Goal: Information Seeking & Learning: Learn about a topic

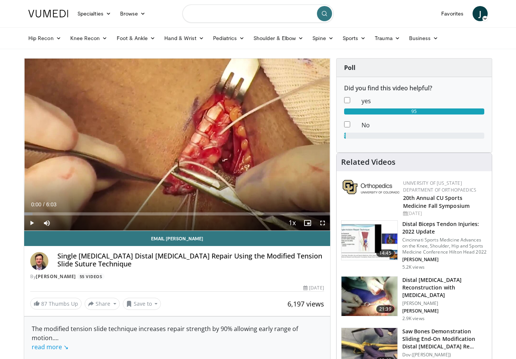
click at [262, 8] on input "Search topics, interventions" at bounding box center [258, 14] width 151 height 18
type input "**********"
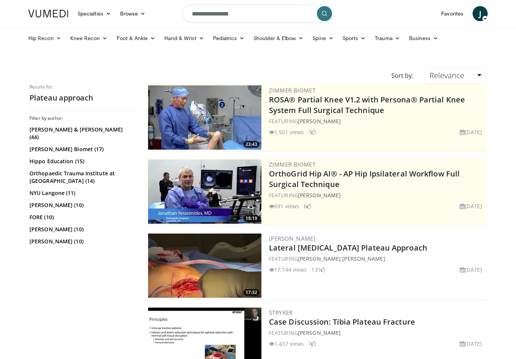
click at [356, 248] on link "Lateral [MEDICAL_DATA] Plateau Approach" at bounding box center [348, 248] width 158 height 10
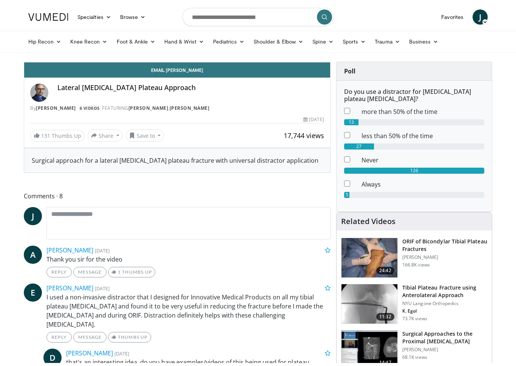
scroll to position [9, 0]
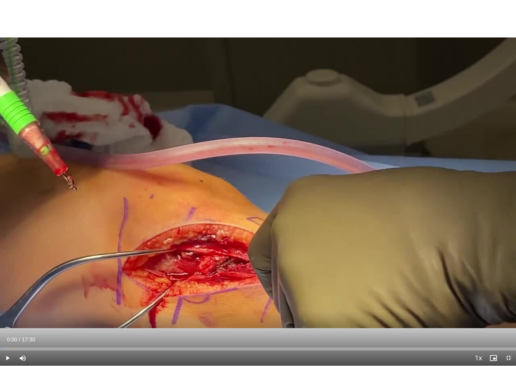
click at [327, 88] on div "10 seconds Tap to unmute" at bounding box center [258, 182] width 516 height 365
click at [276, 149] on div "10 seconds Tap to unmute" at bounding box center [258, 182] width 516 height 365
click at [278, 155] on div "10 seconds Tap to unmute" at bounding box center [258, 182] width 516 height 365
click at [266, 116] on div "10 seconds Tap to unmute" at bounding box center [258, 182] width 516 height 365
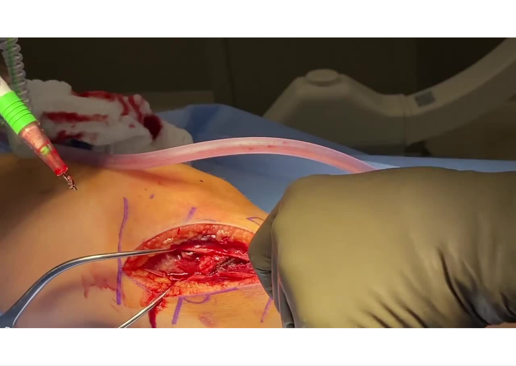
click at [315, 169] on div "10 seconds Tap to unmute" at bounding box center [258, 182] width 516 height 365
click at [287, 176] on div "10 seconds Tap to unmute" at bounding box center [258, 182] width 516 height 365
click at [305, 119] on div "10 seconds Tap to unmute" at bounding box center [258, 182] width 516 height 365
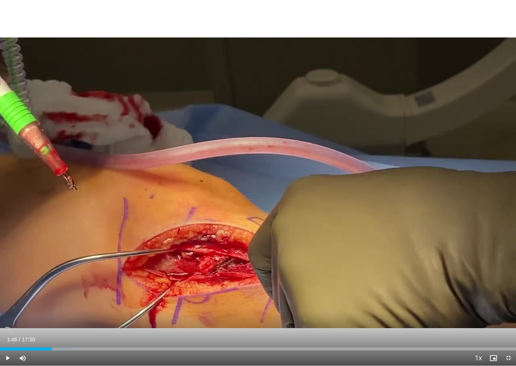
click at [328, 134] on div "10 seconds Tap to unmute" at bounding box center [258, 182] width 516 height 365
click at [307, 112] on div "10 seconds Tap to unmute" at bounding box center [258, 182] width 516 height 365
click at [259, 198] on div "10 seconds Tap to unmute" at bounding box center [258, 182] width 516 height 365
click at [10, 358] on span "Video Player" at bounding box center [7, 357] width 15 height 15
click at [169, 127] on div "10 seconds Tap to unmute" at bounding box center [258, 182] width 516 height 365
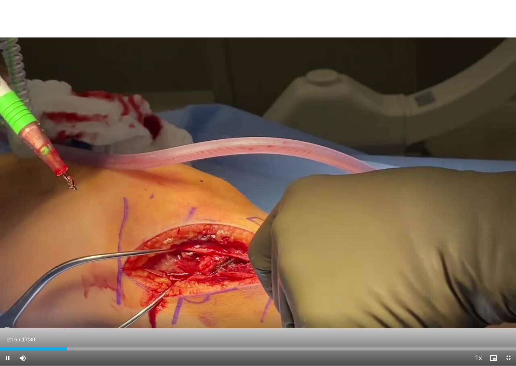
click at [192, 151] on div "10 seconds Tap to unmute" at bounding box center [258, 182] width 516 height 365
click at [61, 345] on div "Loaded : 14.28%" at bounding box center [258, 346] width 516 height 7
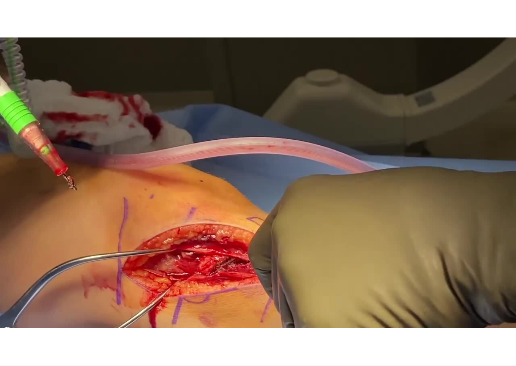
click at [292, 144] on div "10 seconds Tap to unmute" at bounding box center [258, 182] width 516 height 365
click at [289, 140] on div "10 seconds Tap to unmute" at bounding box center [258, 182] width 516 height 365
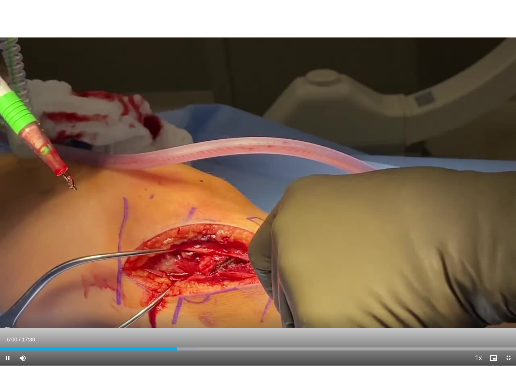
click at [5, 358] on span "Video Player" at bounding box center [7, 357] width 15 height 15
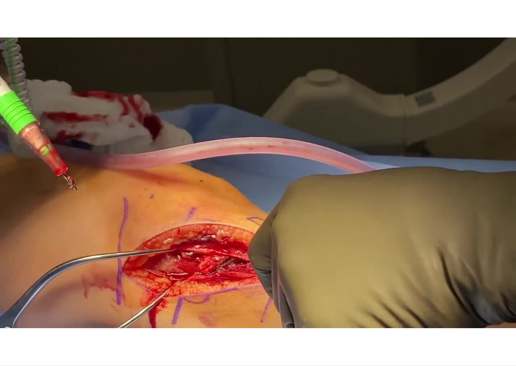
click at [180, 129] on div "10 seconds Tap to unmute" at bounding box center [258, 182] width 516 height 365
click at [195, 168] on div "10 seconds Tap to unmute" at bounding box center [258, 182] width 516 height 365
click at [3, 359] on div "10 seconds Tap to unmute" at bounding box center [258, 182] width 516 height 365
click at [34, 167] on div "10 seconds Tap to unmute" at bounding box center [258, 182] width 516 height 365
click at [49, 181] on div "10 seconds Tap to unmute" at bounding box center [258, 182] width 516 height 365
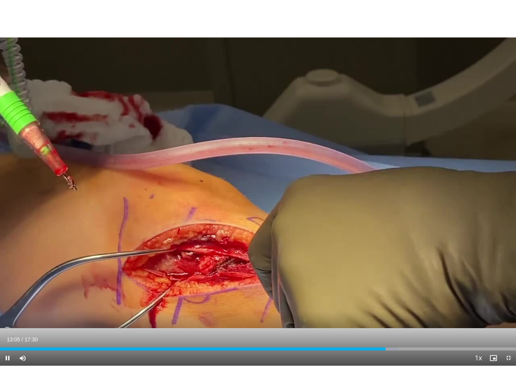
click at [463, 225] on div "10 seconds Tap to unmute" at bounding box center [258, 182] width 516 height 365
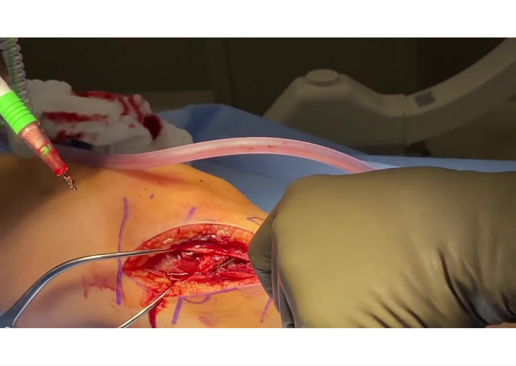
click at [474, 249] on div "10 seconds Tap to unmute" at bounding box center [258, 182] width 516 height 365
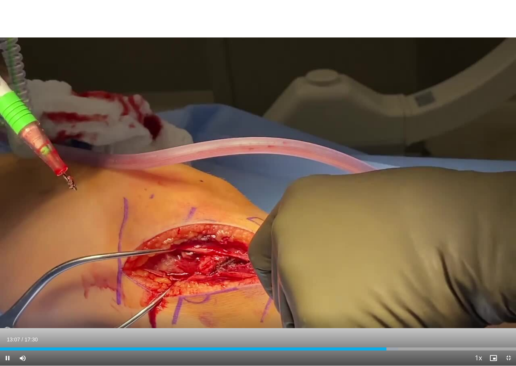
click at [476, 249] on div "10 seconds Tap to unmute" at bounding box center [258, 182] width 516 height 365
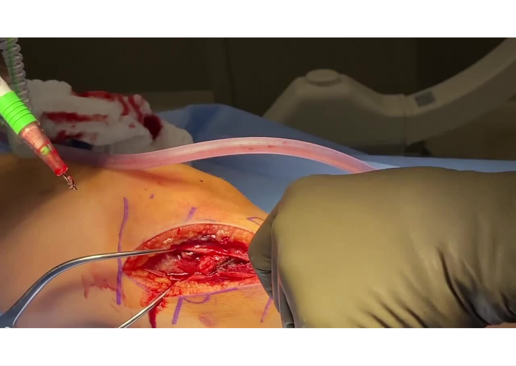
click at [43, 177] on div "10 seconds Tap to unmute" at bounding box center [258, 182] width 516 height 365
click at [390, 158] on div "10 seconds Tap to unmute" at bounding box center [258, 182] width 516 height 365
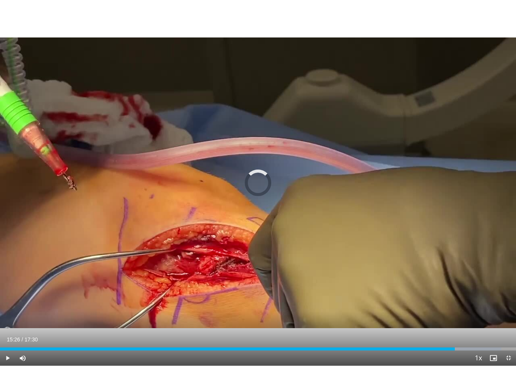
click at [456, 349] on div "Progress Bar" at bounding box center [463, 348] width 78 height 3
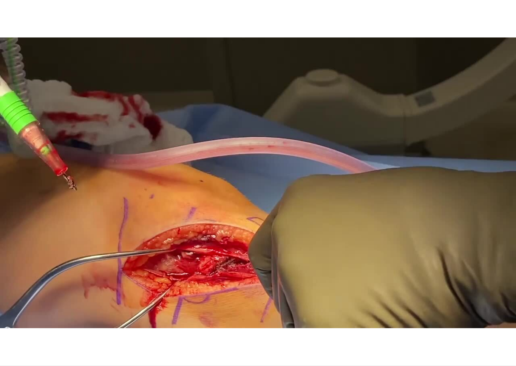
click at [471, 270] on div "10 seconds Tap to unmute" at bounding box center [258, 182] width 516 height 365
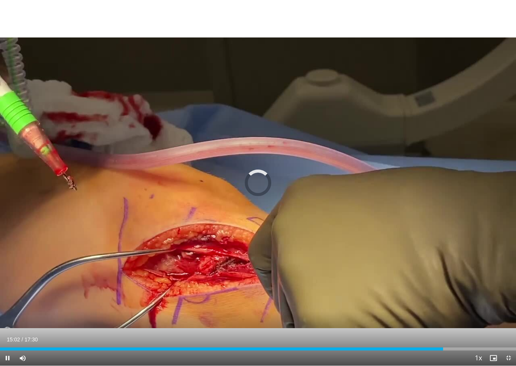
click at [443, 344] on div "Loaded : 0.00%" at bounding box center [258, 346] width 516 height 7
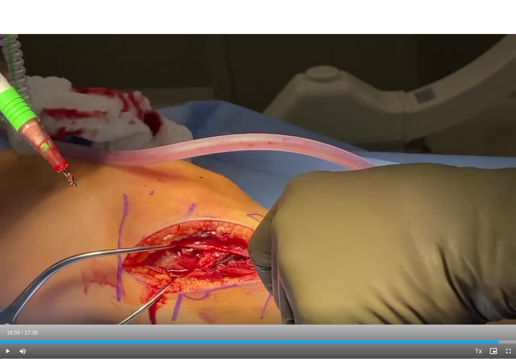
scroll to position [215, 0]
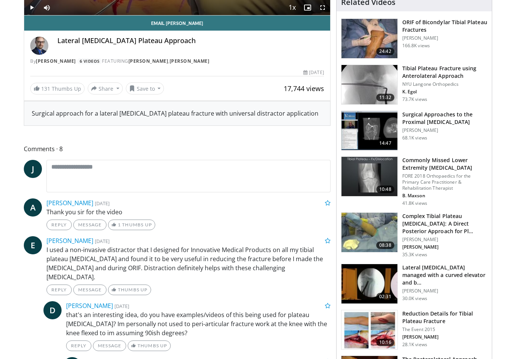
click at [432, 116] on h3 "Surgical Approaches to the Proximal Tibia" at bounding box center [445, 118] width 85 height 15
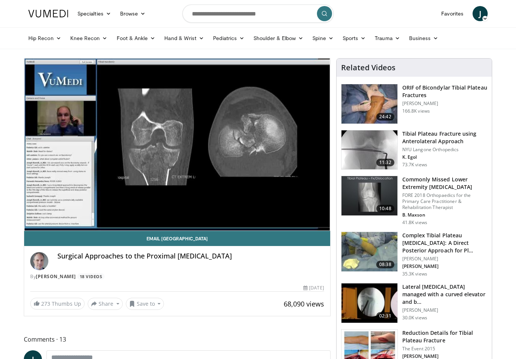
click at [51, 188] on div "10 seconds Tap to unmute" at bounding box center [177, 145] width 306 height 172
click at [47, 168] on div "10 seconds Tap to unmute" at bounding box center [177, 145] width 306 height 172
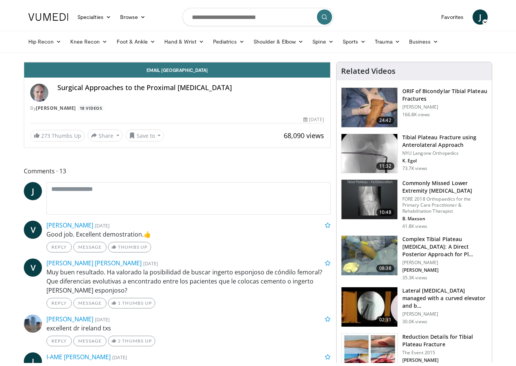
scroll to position [9, 0]
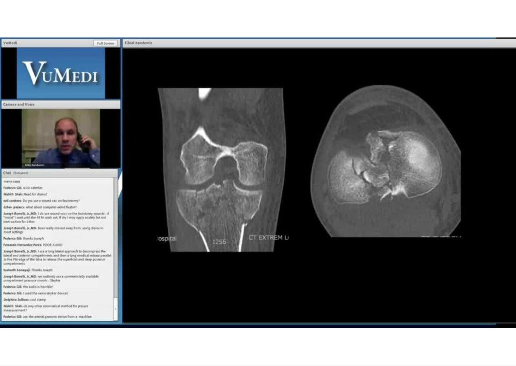
click at [101, 214] on div "10 seconds Tap to unmute" at bounding box center [258, 182] width 516 height 365
click at [29, 146] on div "10 seconds Tap to unmute" at bounding box center [258, 182] width 516 height 365
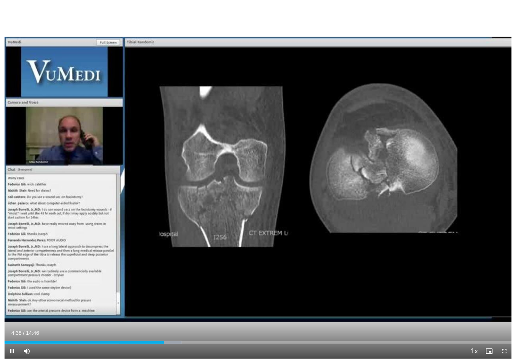
scroll to position [0, 0]
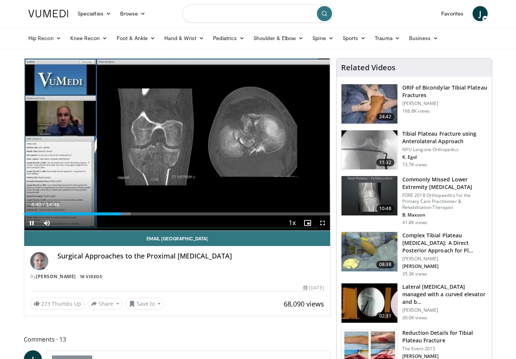
click at [272, 12] on input "Search topics, interventions" at bounding box center [258, 14] width 151 height 18
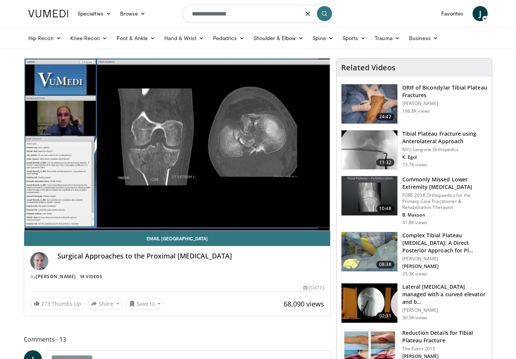
type input "**********"
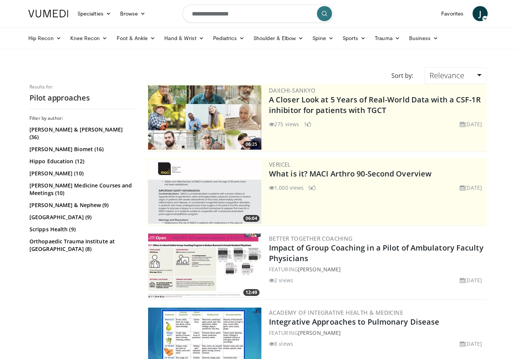
click at [123, 39] on link "Foot & Ankle" at bounding box center [136, 38] width 48 height 15
click at [125, 93] on link "Ankle" at bounding box center [158, 92] width 90 height 12
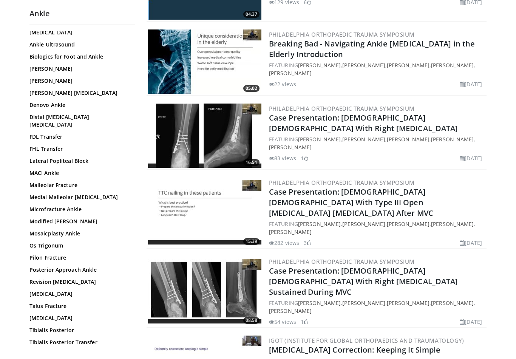
scroll to position [150, 0]
click at [36, 351] on link "[MEDICAL_DATA]" at bounding box center [80, 355] width 102 height 8
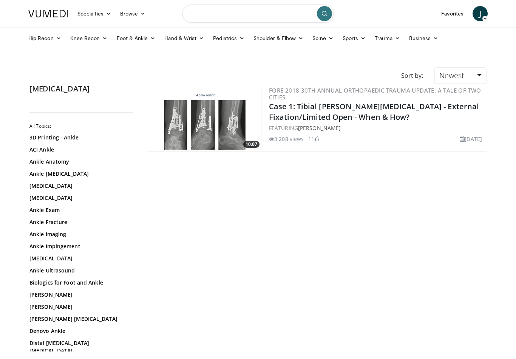
click at [265, 13] on input "Search topics, interventions" at bounding box center [258, 14] width 151 height 18
type input "**********"
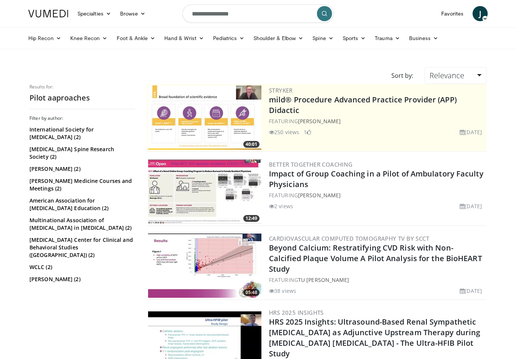
click at [208, 11] on input "**********" at bounding box center [258, 14] width 151 height 18
click at [230, 14] on input "**********" at bounding box center [258, 14] width 151 height 18
type input "**********"
click at [330, 12] on button "submit" at bounding box center [324, 13] width 15 height 15
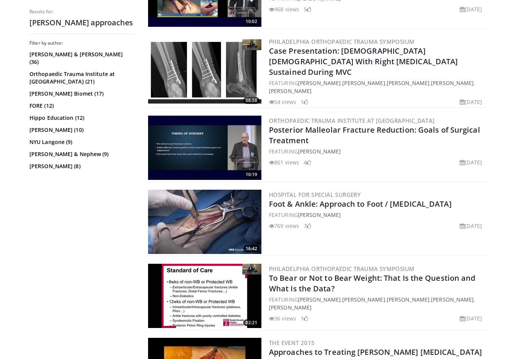
scroll to position [943, 0]
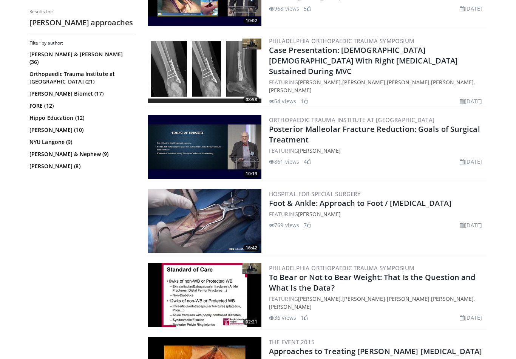
click at [404, 198] on link "Foot & Ankle: Approach to Foot / [MEDICAL_DATA]" at bounding box center [360, 203] width 183 height 10
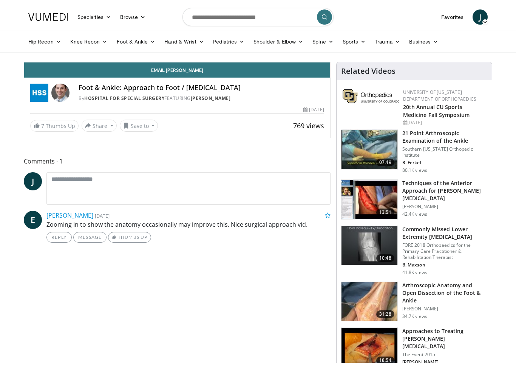
scroll to position [9, 0]
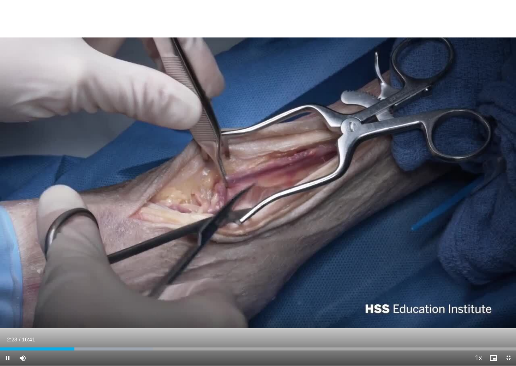
click at [261, 175] on icon "Video Player" at bounding box center [258, 182] width 21 height 21
click at [230, 195] on div "10 seconds Tap to unmute" at bounding box center [258, 182] width 516 height 365
click at [63, 181] on div "10 seconds Tap to unmute" at bounding box center [258, 182] width 516 height 365
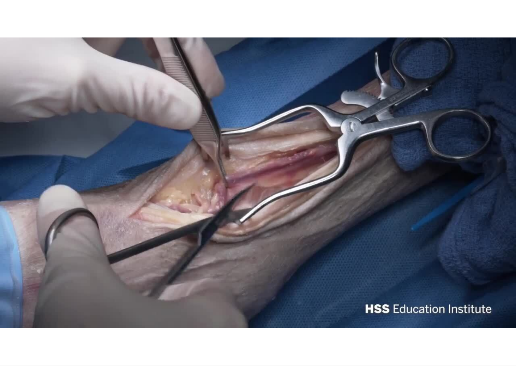
click at [31, 155] on div "10 seconds Tap to unmute" at bounding box center [258, 182] width 516 height 365
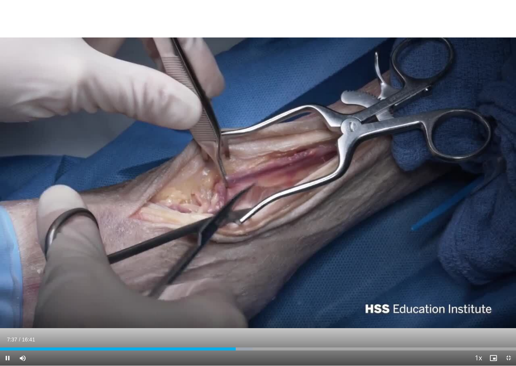
click at [58, 173] on div "10 seconds Tap to unmute" at bounding box center [258, 182] width 516 height 365
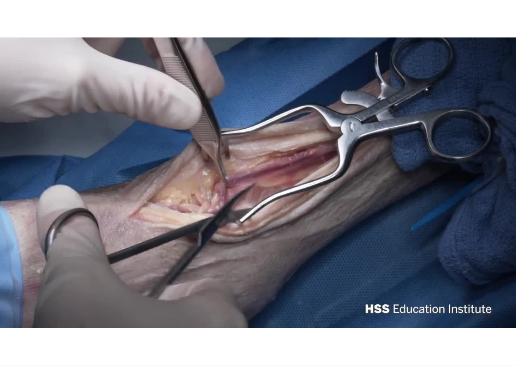
click at [224, 183] on div "10 seconds Tap to unmute" at bounding box center [258, 182] width 516 height 365
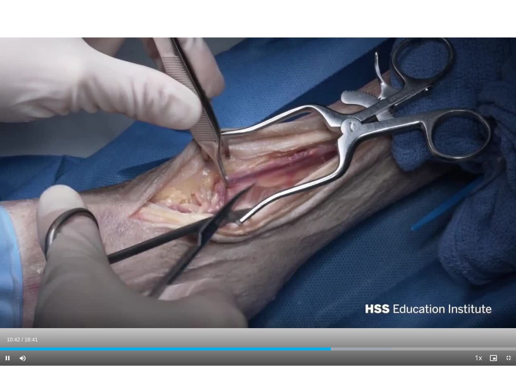
click at [104, 232] on div "10 seconds Tap to unmute" at bounding box center [258, 182] width 516 height 365
click at [71, 211] on div "10 seconds Tap to unmute" at bounding box center [258, 182] width 516 height 365
click at [374, 211] on div "10 seconds Tap to unmute" at bounding box center [258, 182] width 516 height 365
click at [344, 306] on div "10 seconds Tap to unmute" at bounding box center [258, 182] width 516 height 365
click at [46, 124] on div "10 seconds Tap to unmute" at bounding box center [258, 182] width 516 height 365
